Goal: Task Accomplishment & Management: Use online tool/utility

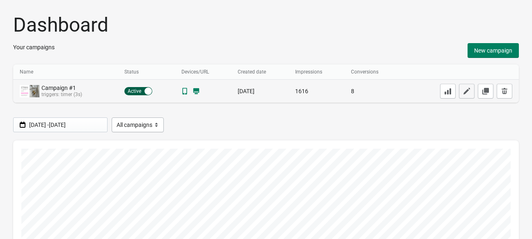
click at [466, 88] on icon "button" at bounding box center [466, 91] width 8 height 8
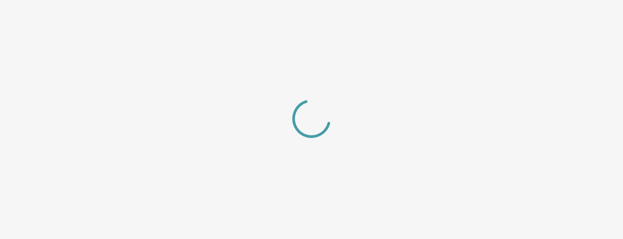
select select "center"
select select "dark"
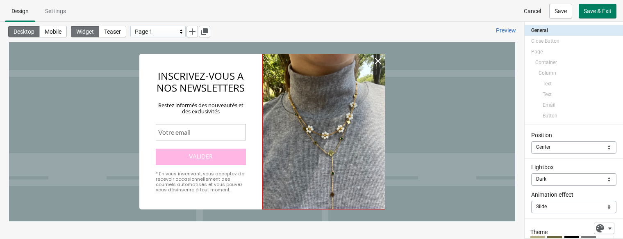
click at [334, 122] on div at bounding box center [324, 131] width 123 height 155
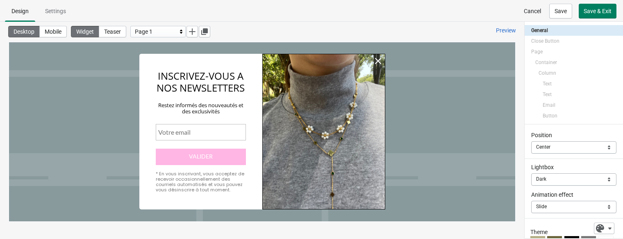
select select "both"
select select "cover"
select select "center"
select select "center:vert"
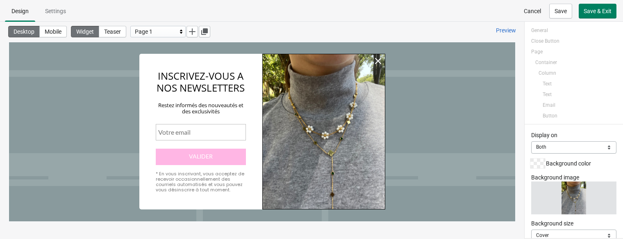
scroll to position [18, 0]
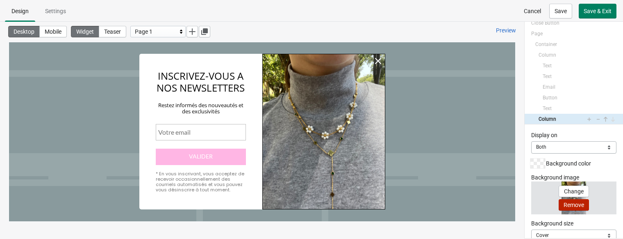
click at [531, 204] on span "Remove" at bounding box center [574, 204] width 21 height 7
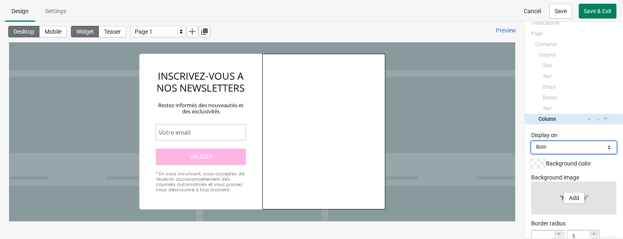
click at [531, 146] on select "Mobile Desktop Both" at bounding box center [574, 147] width 85 height 12
click at [531, 141] on select "Mobile Desktop Both" at bounding box center [574, 147] width 85 height 12
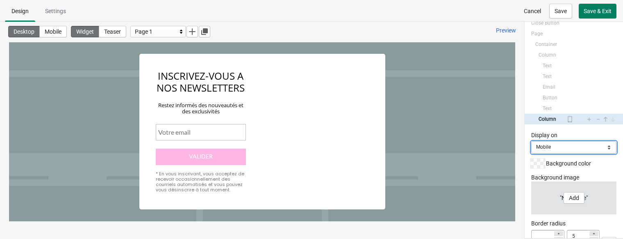
click at [531, 151] on select "Mobile Desktop Both" at bounding box center [574, 147] width 85 height 12
click at [531, 141] on select "Mobile Desktop Both" at bounding box center [574, 147] width 85 height 12
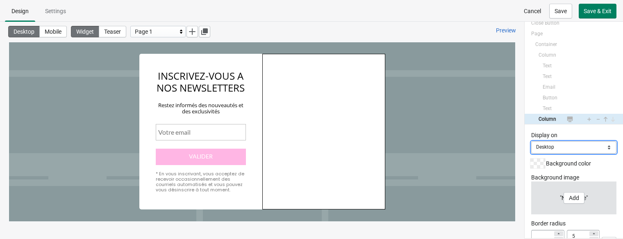
click at [531, 146] on select "Mobile Desktop Both" at bounding box center [574, 147] width 85 height 12
select select "both"
click at [531, 141] on select "Mobile Desktop Both" at bounding box center [574, 147] width 85 height 12
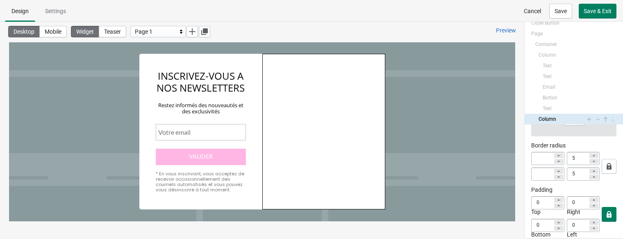
scroll to position [84, 0]
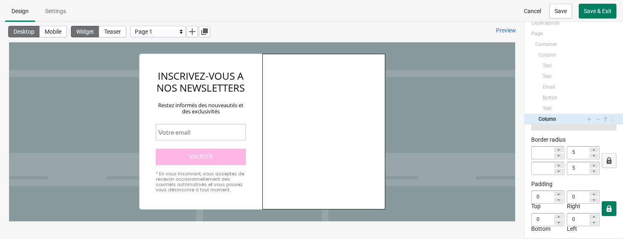
click at [531, 159] on icon "button" at bounding box center [609, 160] width 5 height 7
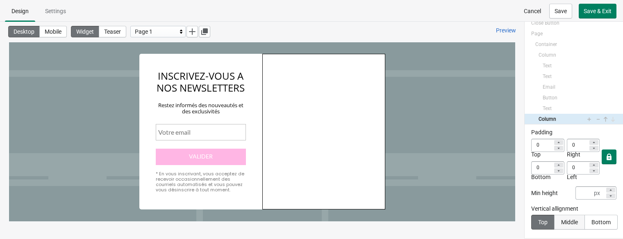
click at [531, 222] on div "Middle" at bounding box center [570, 222] width 17 height 7
click at [531, 220] on div "Bottom" at bounding box center [600, 222] width 19 height 7
click at [531, 221] on div "Top" at bounding box center [543, 222] width 9 height 7
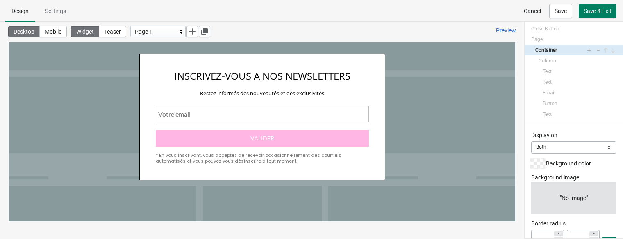
scroll to position [12, 0]
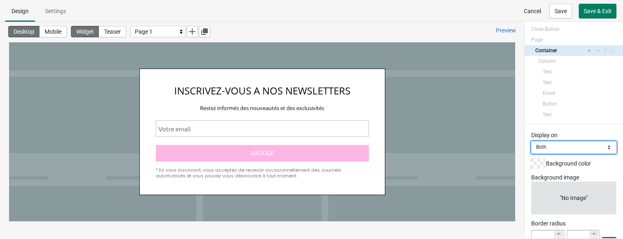
click at [531, 142] on select "Mobile Desktop Both" at bounding box center [574, 147] width 85 height 12
click at [531, 141] on select "Mobile Desktop Both" at bounding box center [574, 147] width 85 height 12
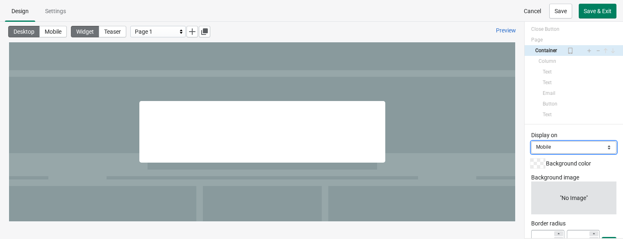
click at [531, 151] on select "Mobile Desktop Both" at bounding box center [574, 147] width 85 height 12
click at [531, 141] on select "Mobile Desktop Both" at bounding box center [574, 147] width 85 height 12
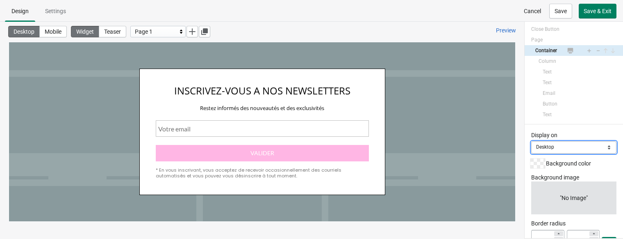
click at [531, 151] on select "Mobile Desktop Both" at bounding box center [574, 147] width 85 height 12
select select "both"
click at [531, 141] on select "Mobile Desktop Both" at bounding box center [574, 147] width 85 height 12
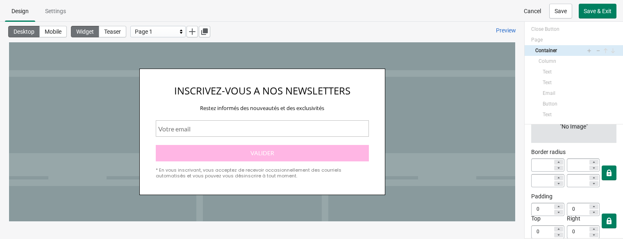
scroll to position [74, 0]
click at [48, 33] on span "Mobile" at bounding box center [53, 31] width 17 height 7
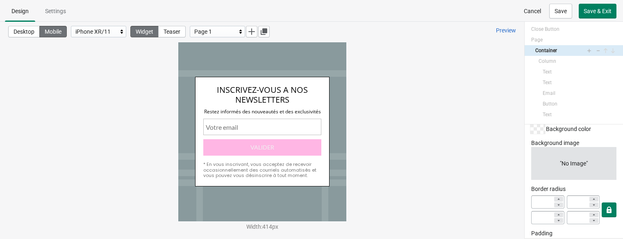
scroll to position [0, 0]
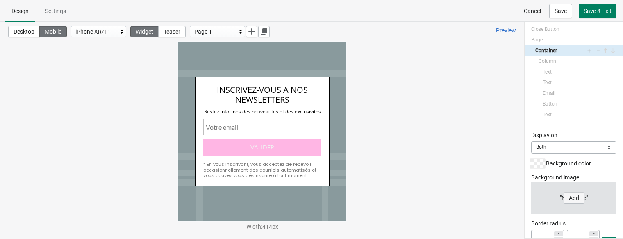
click at [531, 194] on button "Add" at bounding box center [574, 197] width 21 height 11
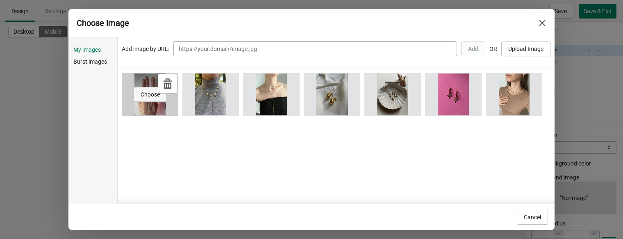
click at [153, 92] on span "Choose" at bounding box center [150, 94] width 19 height 7
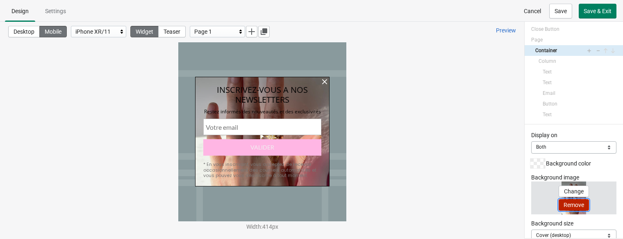
click at [531, 200] on button "Remove" at bounding box center [574, 204] width 30 height 11
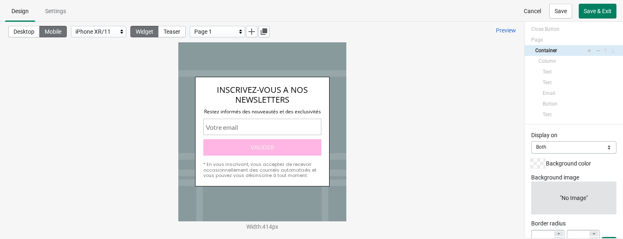
click at [531, 11] on span "Cancel" at bounding box center [532, 11] width 17 height 7
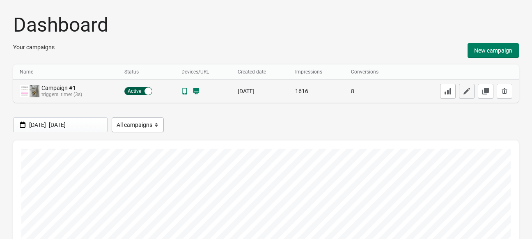
click at [468, 89] on icon "button" at bounding box center [466, 91] width 8 height 8
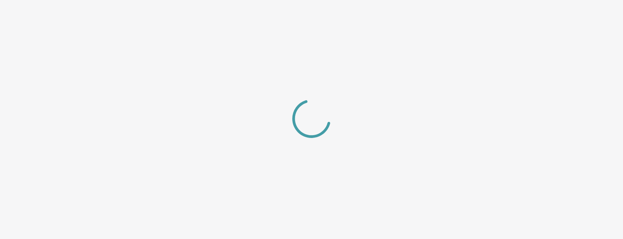
select select "_center_"
select select "dark"
select select "slide"
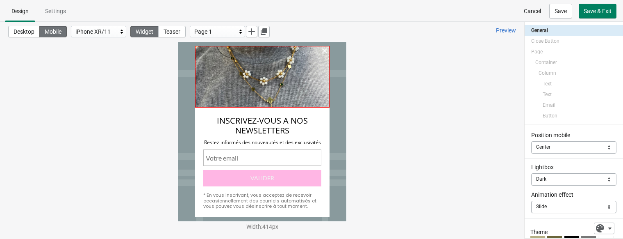
click at [296, 75] on div at bounding box center [262, 77] width 135 height 62
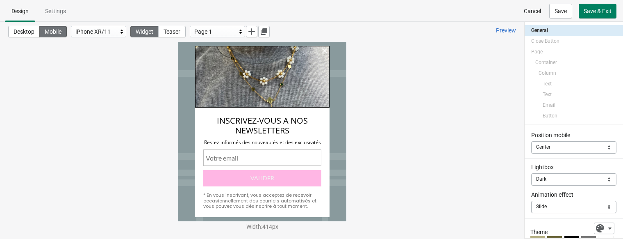
select select "both"
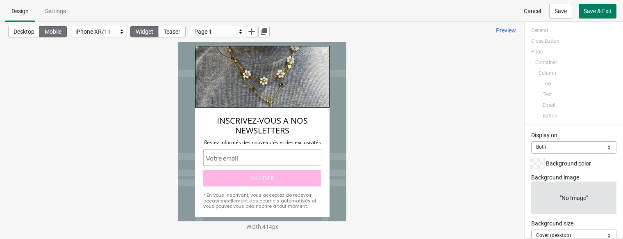
scroll to position [18, 0]
click at [312, 82] on div at bounding box center [262, 77] width 135 height 62
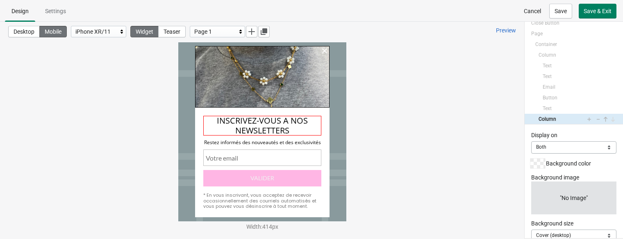
click at [311, 135] on div "INSCRIVEZ-VOUS A NOS NEWSLETTERS" at bounding box center [262, 126] width 118 height 20
select select "both"
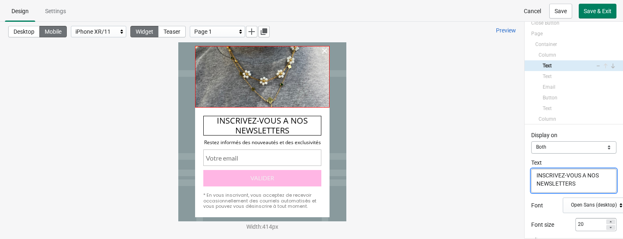
click at [295, 90] on div at bounding box center [262, 77] width 135 height 62
select select "both"
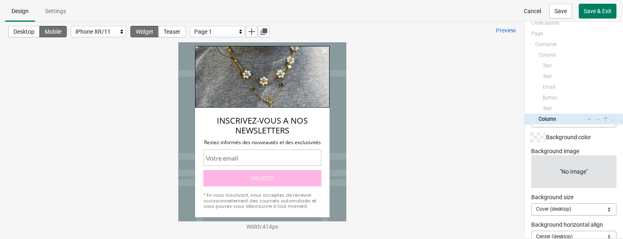
scroll to position [24, 0]
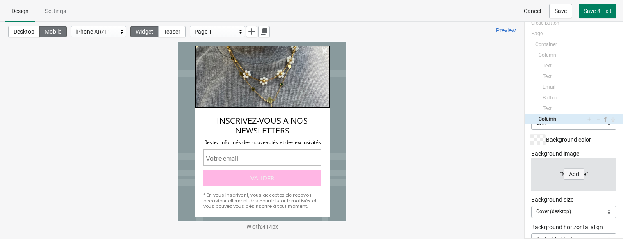
click at [531, 171] on span "Add" at bounding box center [574, 174] width 10 height 7
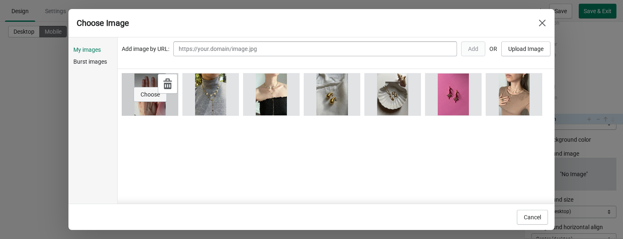
click at [154, 92] on span "Choose" at bounding box center [150, 94] width 19 height 7
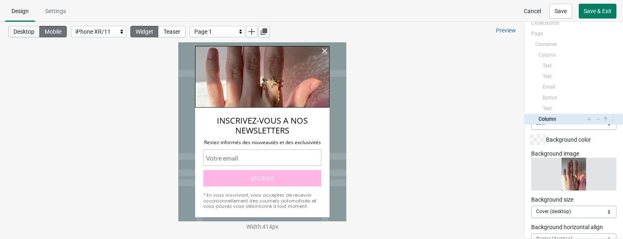
click at [27, 31] on span "Desktop" at bounding box center [24, 31] width 21 height 7
select select "cover"
select select "center"
select select "center:vert"
type input "5"
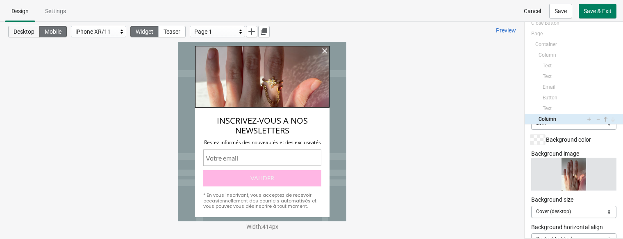
type input "5"
type input "0"
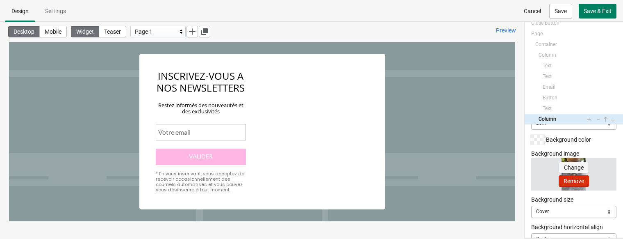
click at [531, 169] on span "Change" at bounding box center [574, 167] width 20 height 7
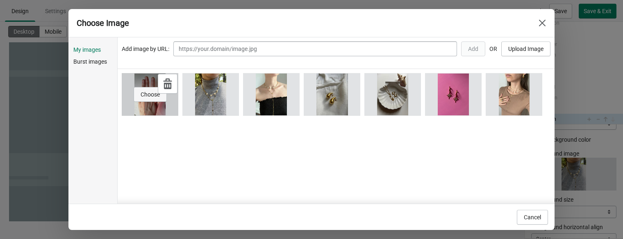
click at [146, 96] on span "Choose" at bounding box center [150, 94] width 19 height 7
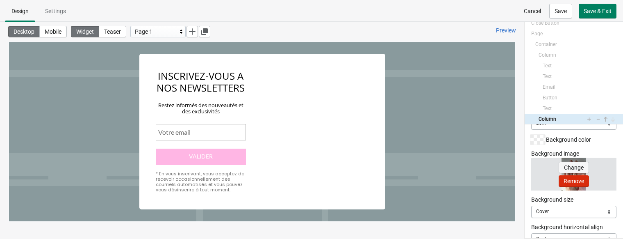
click at [531, 164] on span "Change" at bounding box center [574, 167] width 20 height 7
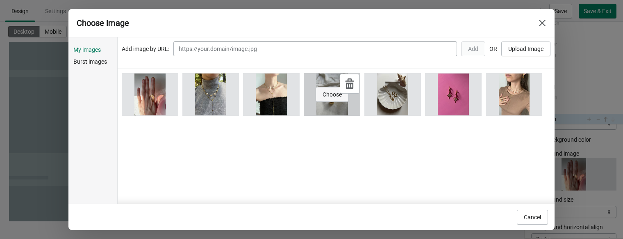
click at [329, 94] on span "Choose" at bounding box center [332, 94] width 19 height 7
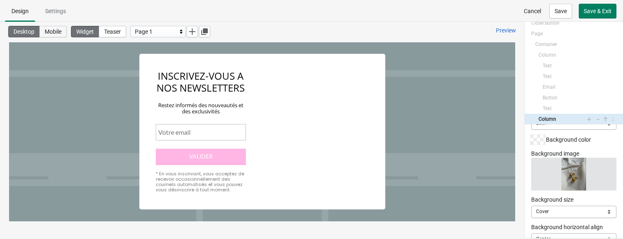
click at [51, 32] on span "Mobile" at bounding box center [53, 31] width 17 height 7
type input "150"
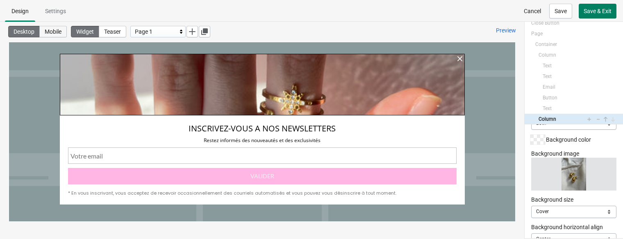
select select
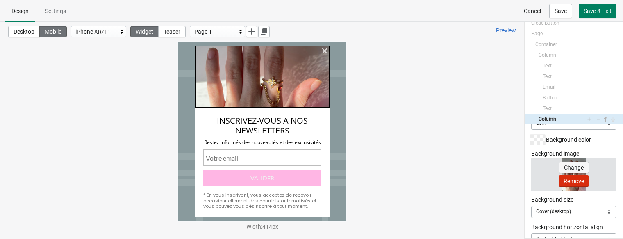
click at [531, 169] on span "Change" at bounding box center [574, 167] width 20 height 7
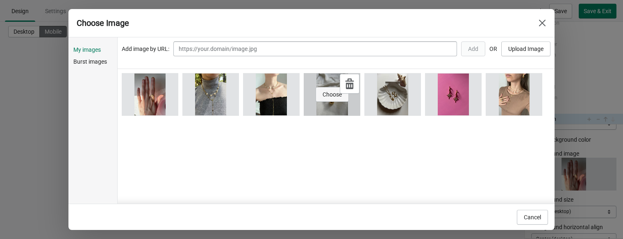
click at [337, 93] on span "Choose" at bounding box center [332, 94] width 19 height 7
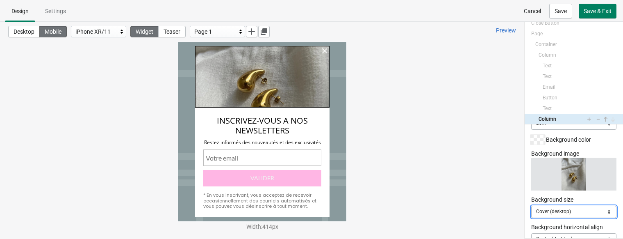
click at [531, 212] on select "Cover (desktop) Origin Cover Contain" at bounding box center [574, 211] width 85 height 12
click at [531, 205] on select "Cover (desktop) Origin Cover Contain" at bounding box center [574, 211] width 85 height 12
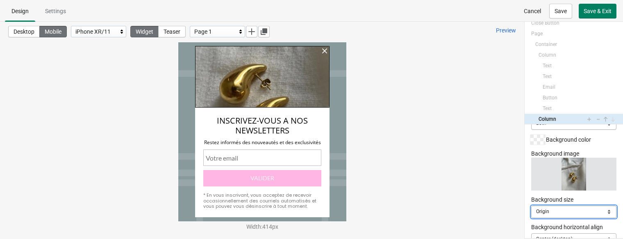
click at [531, 206] on select "Cover (desktop) Origin Cover Contain" at bounding box center [574, 211] width 85 height 12
click at [531, 205] on select "Cover (desktop) Origin Cover Contain" at bounding box center [574, 211] width 85 height 12
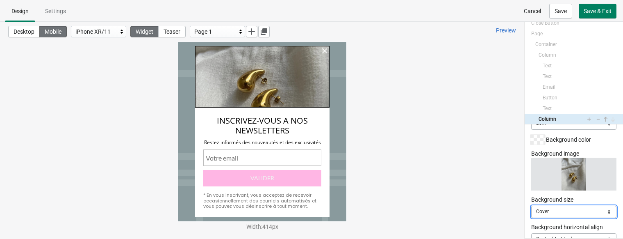
click at [531, 209] on select "Cover (desktop) Origin Cover Contain" at bounding box center [574, 211] width 85 height 12
select select "contain"
click at [531, 205] on select "Cover (desktop) Origin Cover Contain" at bounding box center [574, 211] width 85 height 12
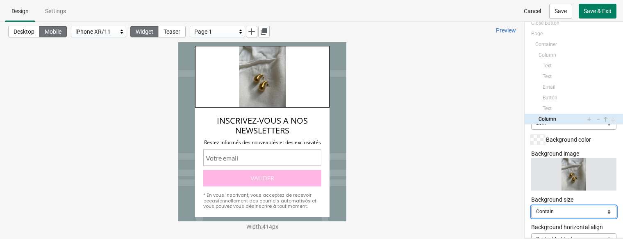
click at [531, 217] on select "Cover (desktop) Origin Cover Contain" at bounding box center [574, 211] width 85 height 12
select select
click at [531, 205] on select "Cover (desktop) Origin Cover Contain" at bounding box center [574, 211] width 85 height 12
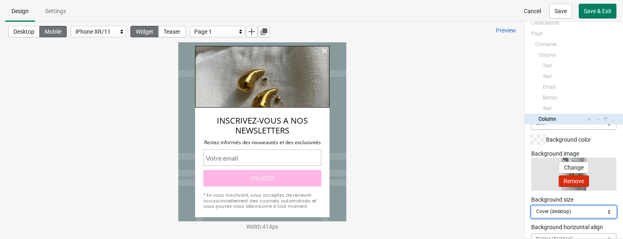
scroll to position [62, 0]
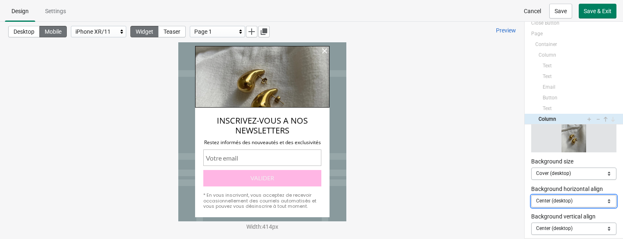
click at [531, 196] on select "Center (desktop) Left Center Right" at bounding box center [574, 201] width 85 height 12
click at [531, 195] on select "Center (desktop) Left Center Right" at bounding box center [574, 201] width 85 height 12
click at [531, 203] on select "Center (desktop) Left Center Right" at bounding box center [574, 201] width 85 height 12
click at [531, 195] on select "Center (desktop) Left Center Right" at bounding box center [574, 201] width 85 height 12
click at [531, 198] on select "Center (desktop) Left Center Right" at bounding box center [574, 201] width 85 height 12
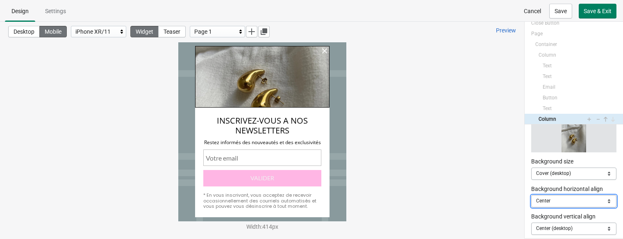
select select "right"
click at [531, 195] on select "Center (desktop) Left Center Right" at bounding box center [574, 201] width 85 height 12
click at [531, 201] on select "Center (desktop) Left Center Right" at bounding box center [574, 201] width 85 height 12
select select
click at [531, 195] on select "Center (desktop) Left Center Right" at bounding box center [574, 201] width 85 height 12
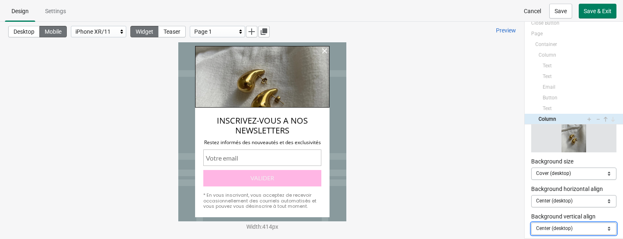
click at [531, 222] on select "Center (desktop) Top Center Bottom" at bounding box center [574, 228] width 85 height 12
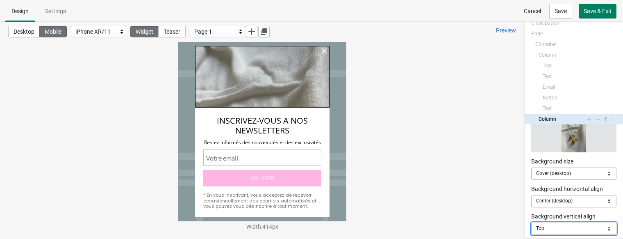
click at [531, 228] on select "Center (desktop) Top Center Bottom" at bounding box center [574, 228] width 85 height 12
click at [531, 222] on select "Center (desktop) Top Center Bottom" at bounding box center [574, 228] width 85 height 12
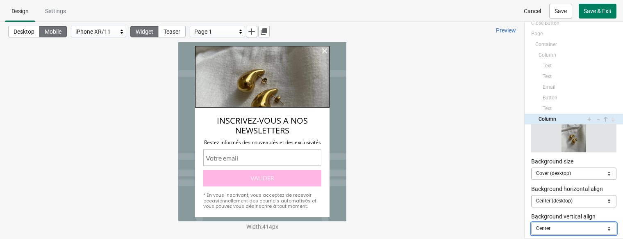
click at [531, 227] on select "Center (desktop) Top Center Bottom" at bounding box center [574, 228] width 85 height 12
select select "bottom"
click at [531, 222] on select "Center (desktop) Top Center Bottom" at bounding box center [574, 228] width 85 height 12
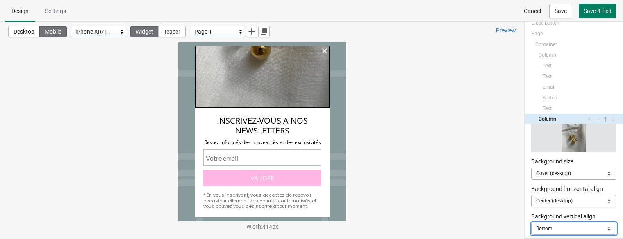
click at [531, 229] on select "Center (desktop) Top Center Bottom" at bounding box center [574, 228] width 85 height 12
select select
click at [531, 222] on select "Center (desktop) Top Center Bottom" at bounding box center [574, 228] width 85 height 12
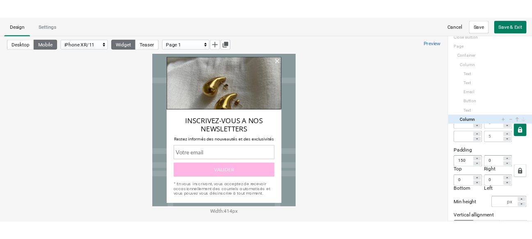
scroll to position [231, 0]
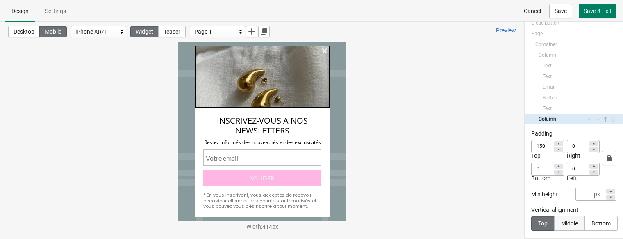
click at [531, 220] on div "Middle" at bounding box center [570, 223] width 17 height 7
click at [531, 220] on button "Bottom" at bounding box center [600, 223] width 33 height 15
click at [531, 221] on div "Top" at bounding box center [543, 223] width 9 height 7
click at [531, 9] on span "Save & Exit" at bounding box center [598, 11] width 28 height 7
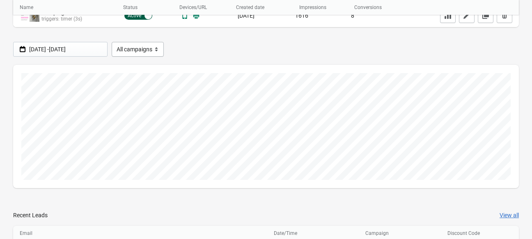
scroll to position [77, 0]
